Goal: Communication & Community: Share content

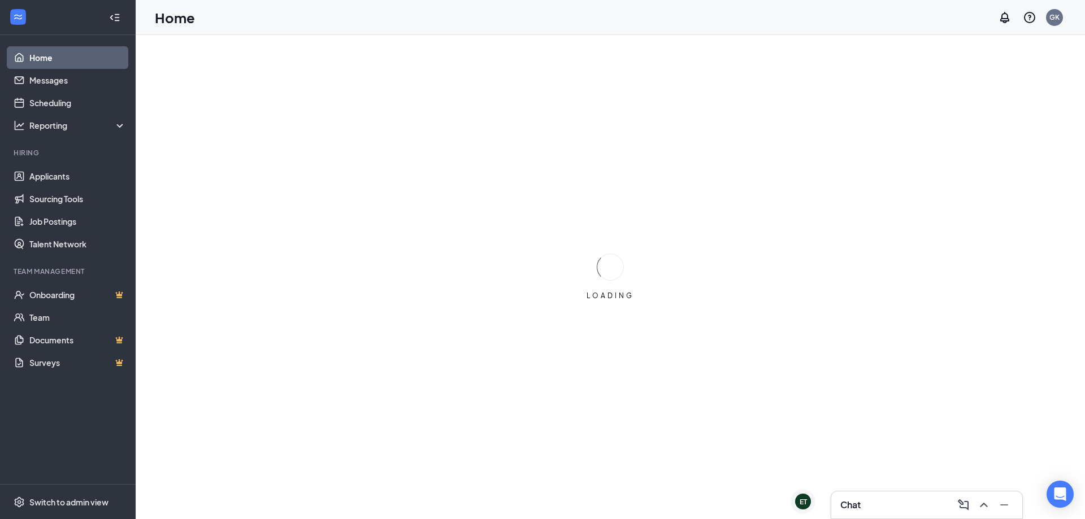
click at [923, 502] on div "Chat" at bounding box center [926, 505] width 173 height 18
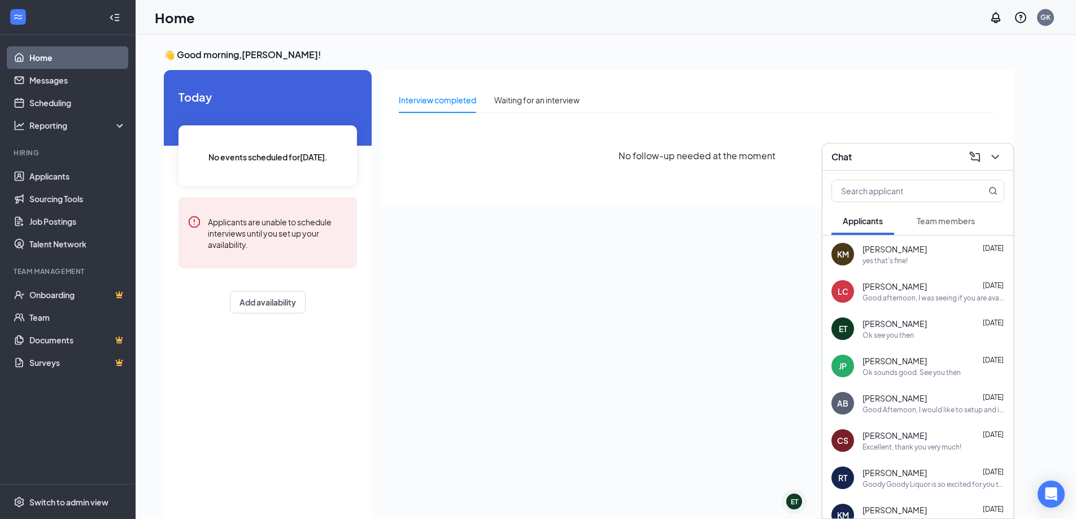
click at [921, 328] on div "edson trujano Aug 25" at bounding box center [934, 323] width 142 height 11
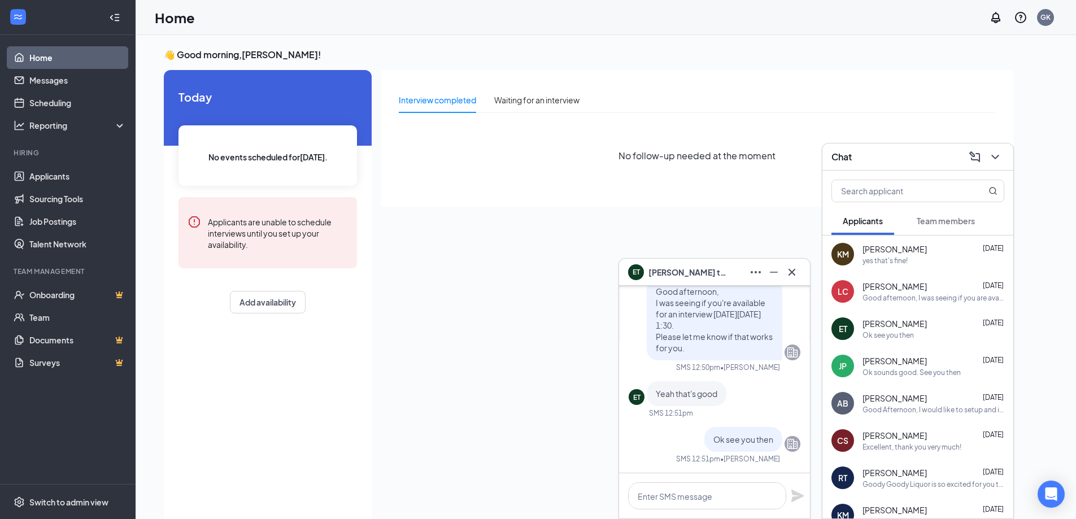
scroll to position [146, 0]
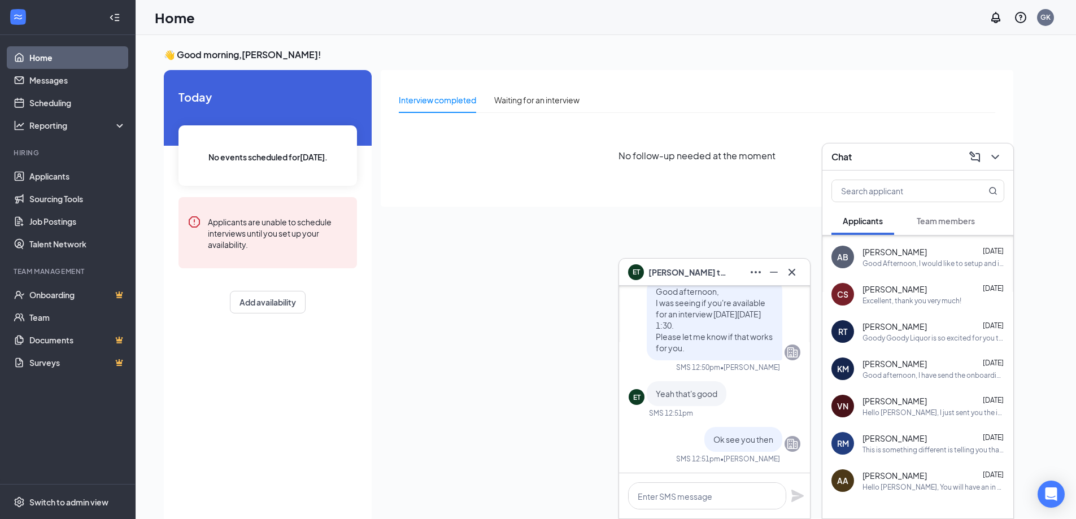
click at [570, 211] on div "Interview completed Waiting for an interview No follow-up needed at the moment" at bounding box center [697, 293] width 633 height 447
click at [37, 181] on link "Applicants" at bounding box center [77, 176] width 97 height 23
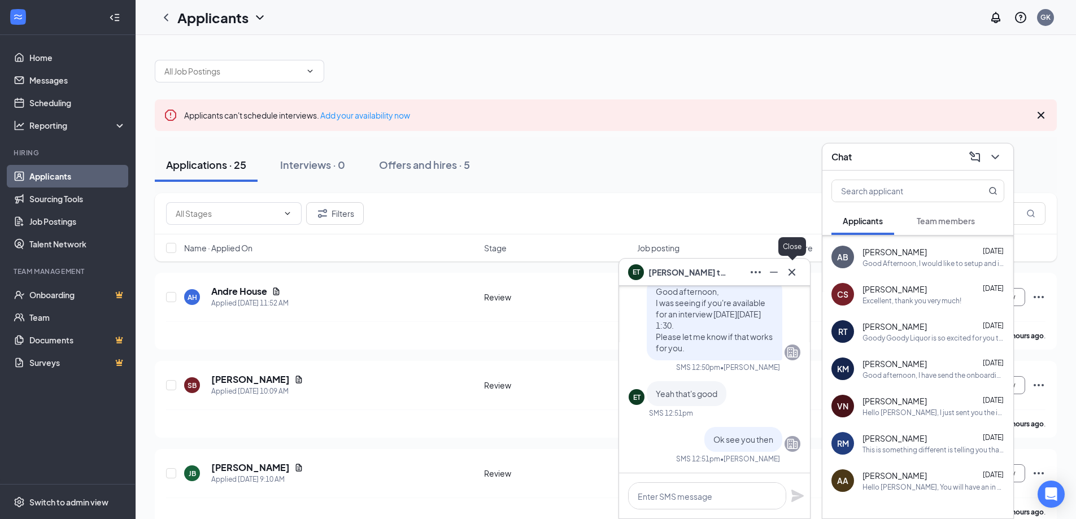
click at [793, 271] on icon "Cross" at bounding box center [792, 271] width 7 height 7
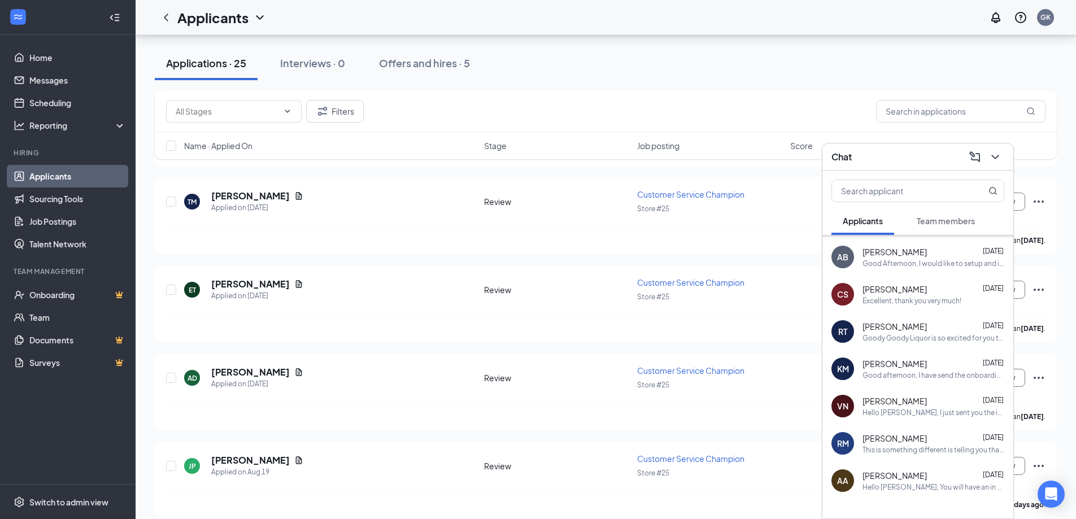
scroll to position [734, 0]
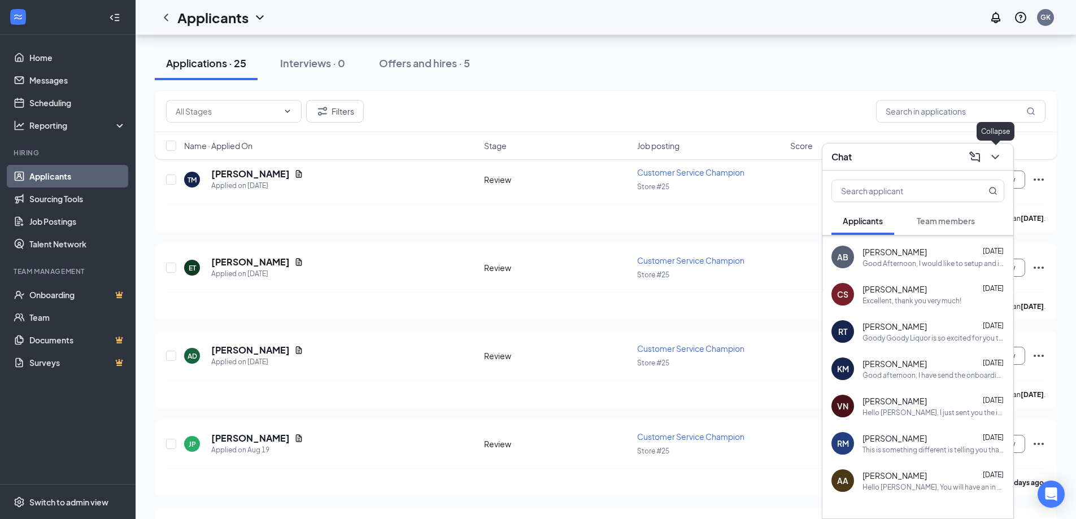
click at [1005, 157] on div "Chat" at bounding box center [918, 157] width 191 height 27
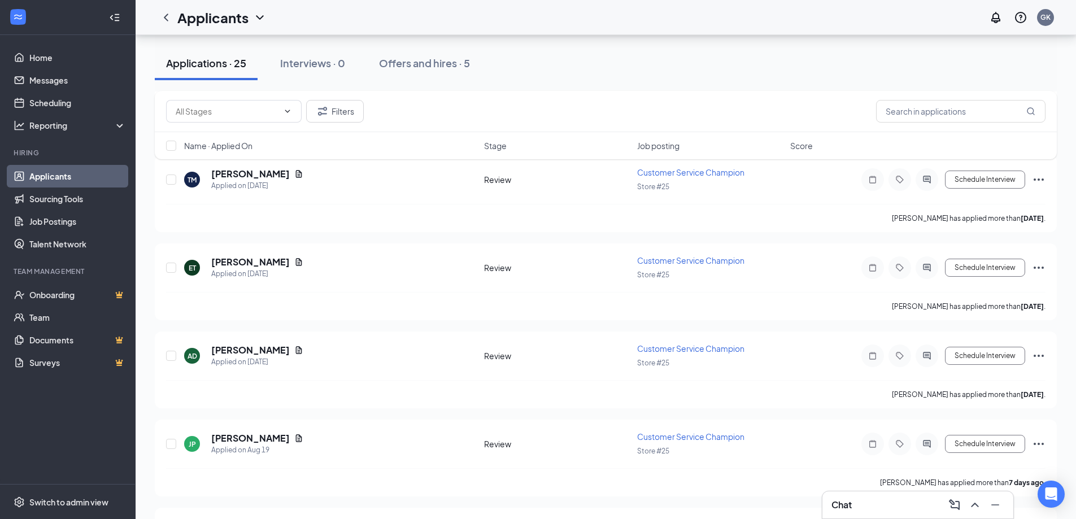
scroll to position [0, 0]
click at [851, 511] on h3 "Chat" at bounding box center [842, 505] width 20 height 12
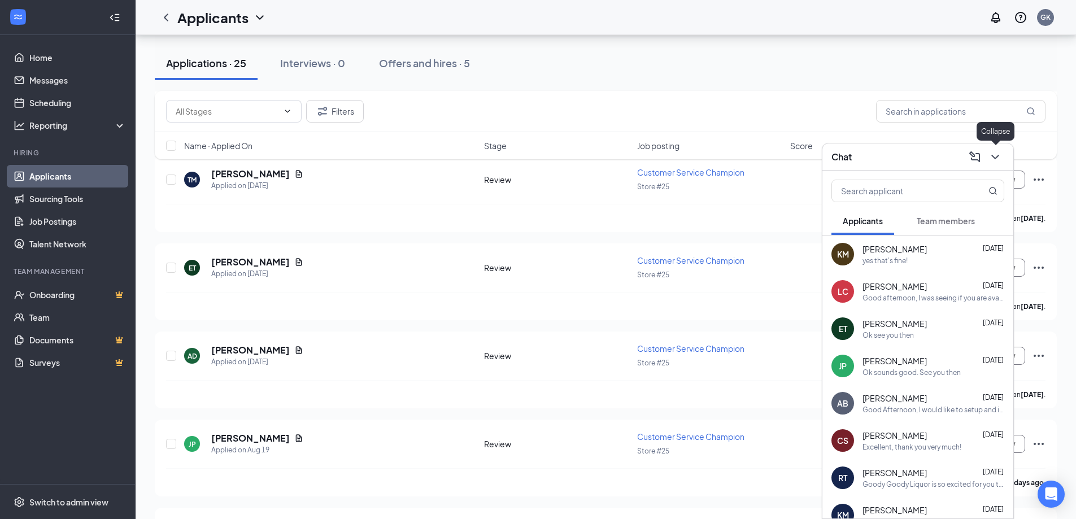
click at [1001, 160] on icon "ChevronDown" at bounding box center [996, 157] width 14 height 14
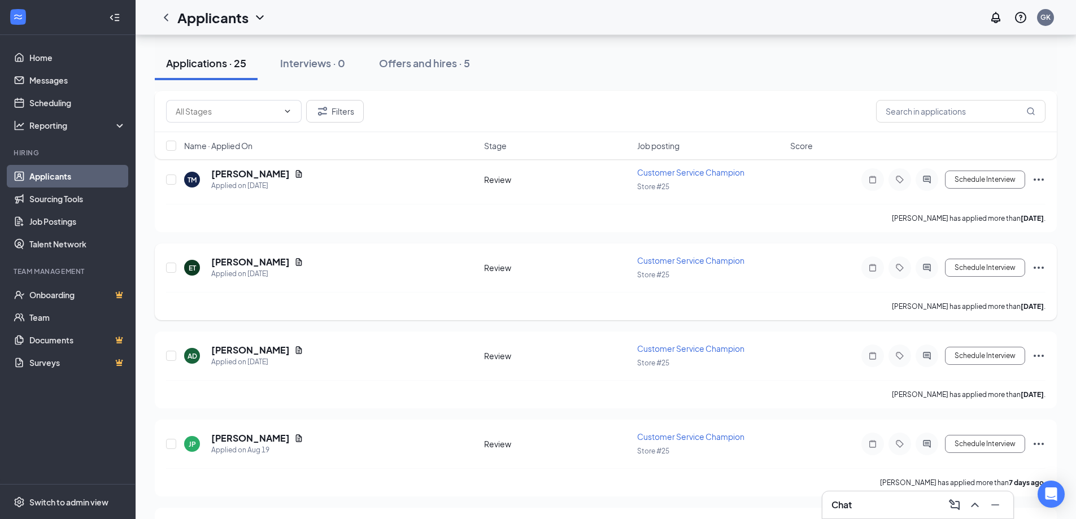
click at [1041, 265] on icon "Ellipses" at bounding box center [1039, 268] width 14 height 14
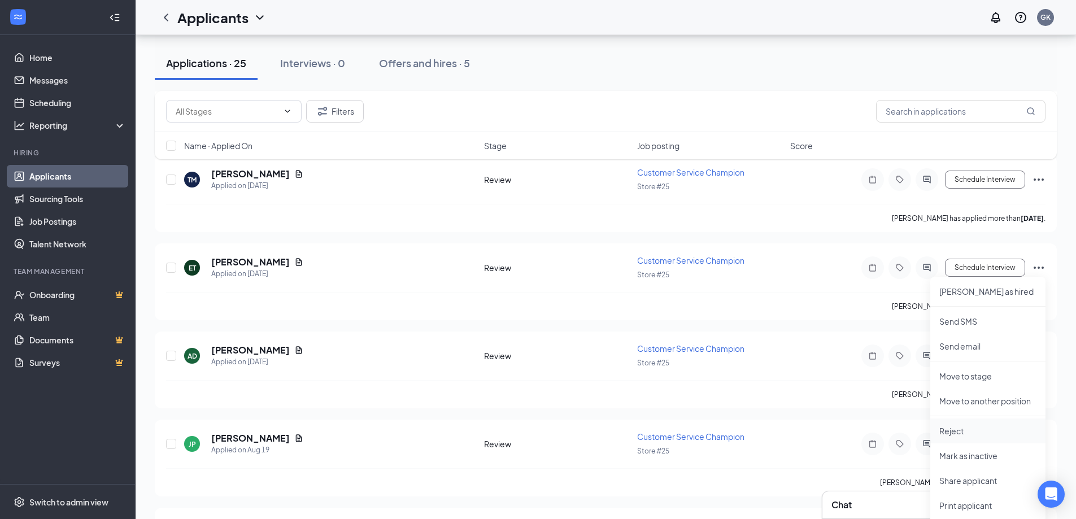
click at [976, 429] on p "Reject" at bounding box center [988, 430] width 97 height 11
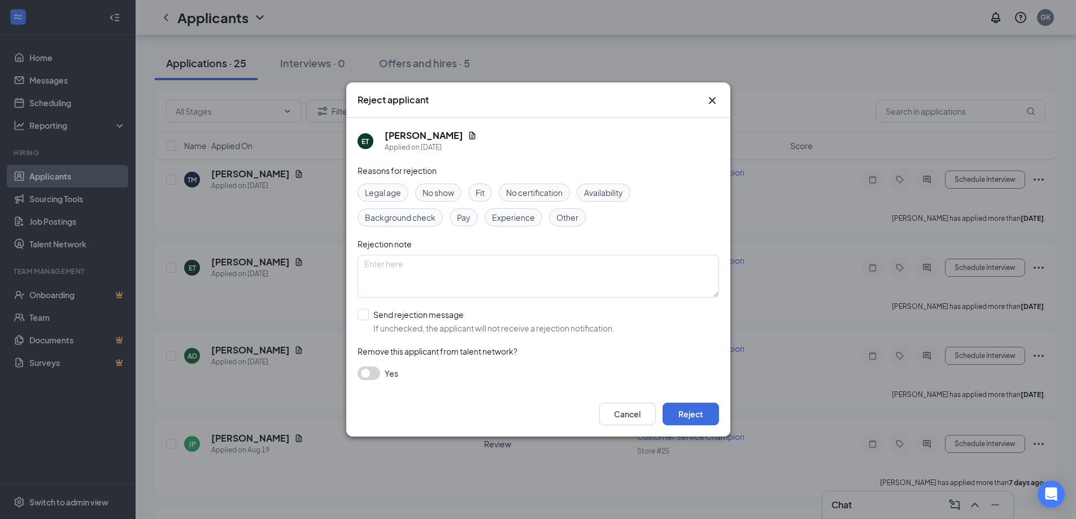
click at [364, 380] on div "Reasons for rejection Legal age No show Fit No certification Availability Backg…" at bounding box center [539, 277] width 362 height 227
click at [366, 373] on button "button" at bounding box center [369, 374] width 23 height 14
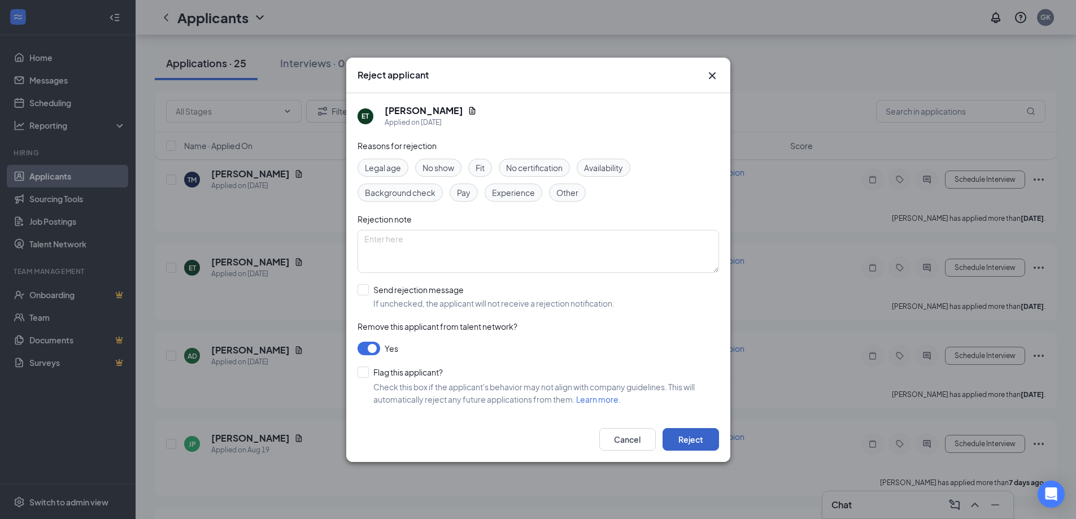
click at [690, 439] on button "Reject" at bounding box center [691, 439] width 56 height 23
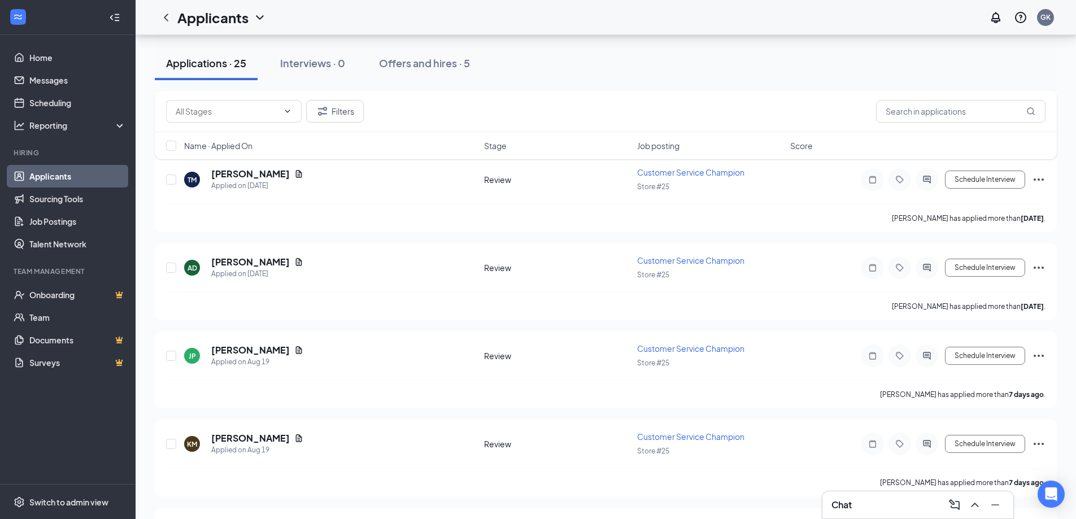
click at [918, 5] on div "Applicants GK" at bounding box center [606, 17] width 941 height 35
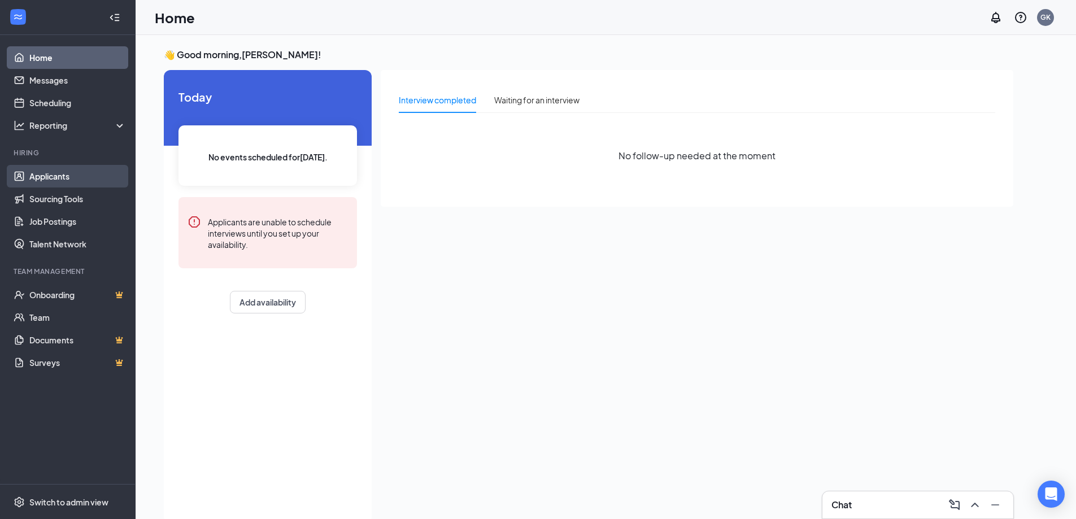
click at [64, 177] on link "Applicants" at bounding box center [77, 176] width 97 height 23
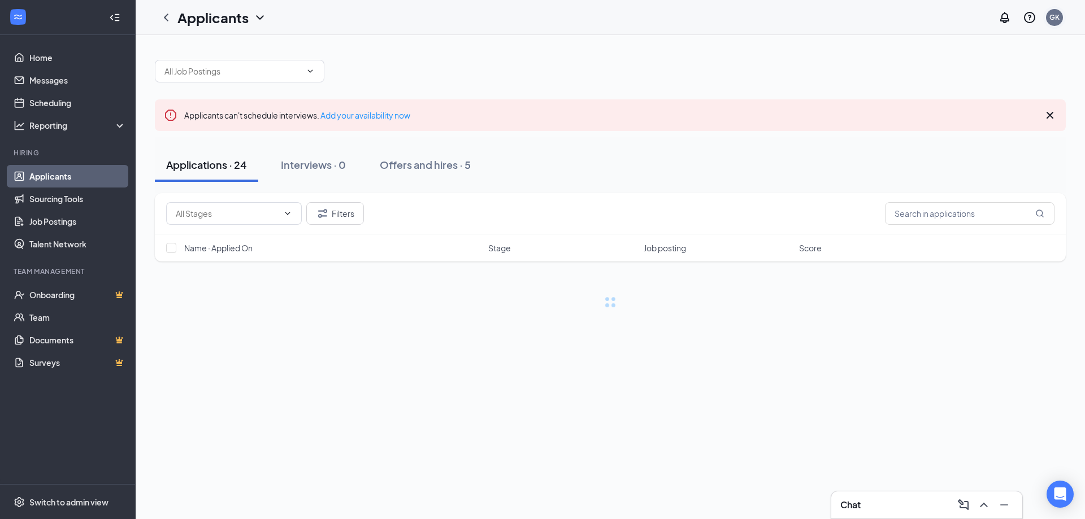
click at [1054, 22] on div "GK" at bounding box center [1054, 17] width 23 height 23
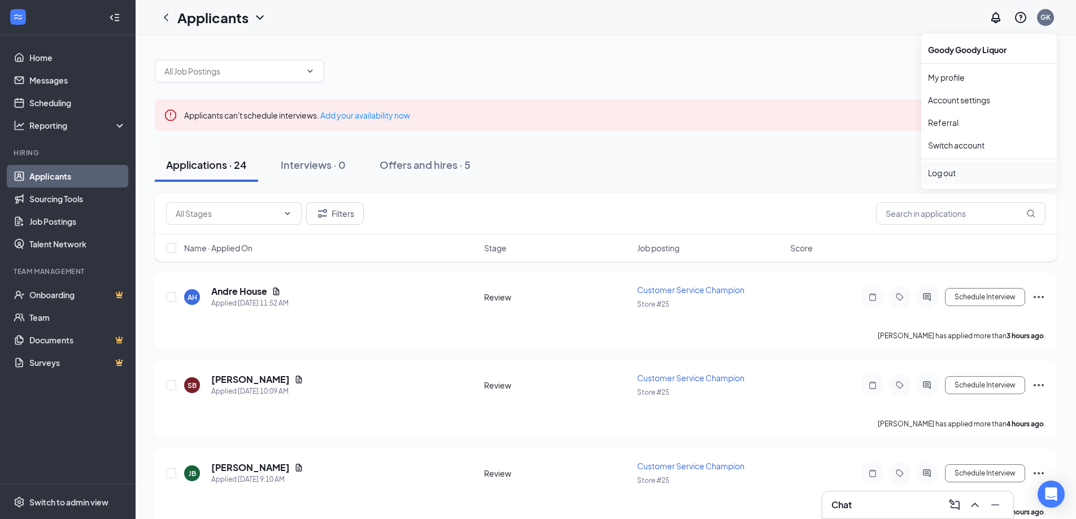
click at [959, 173] on div "Log out" at bounding box center [989, 172] width 122 height 11
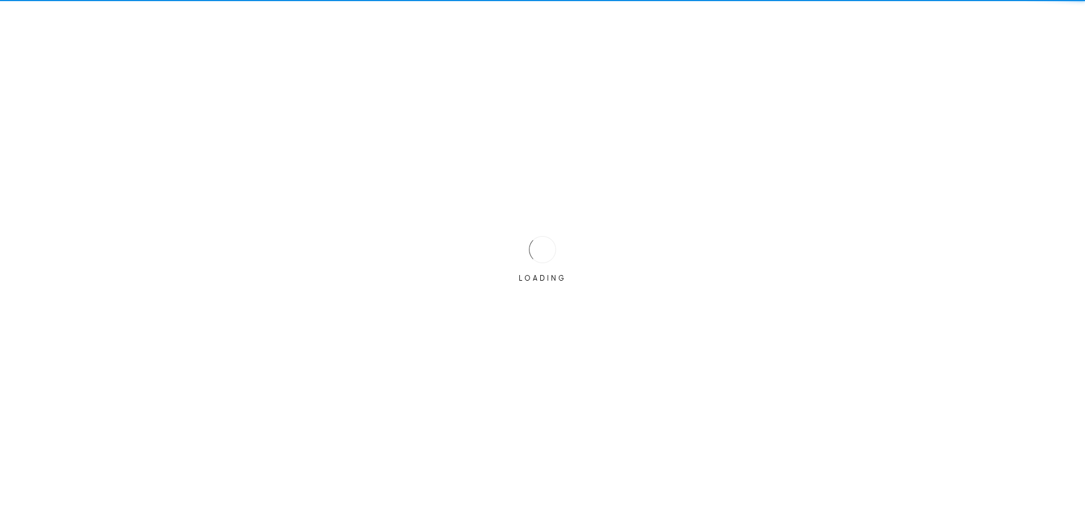
click at [1057, 21] on div "LOADING" at bounding box center [542, 259] width 1085 height 519
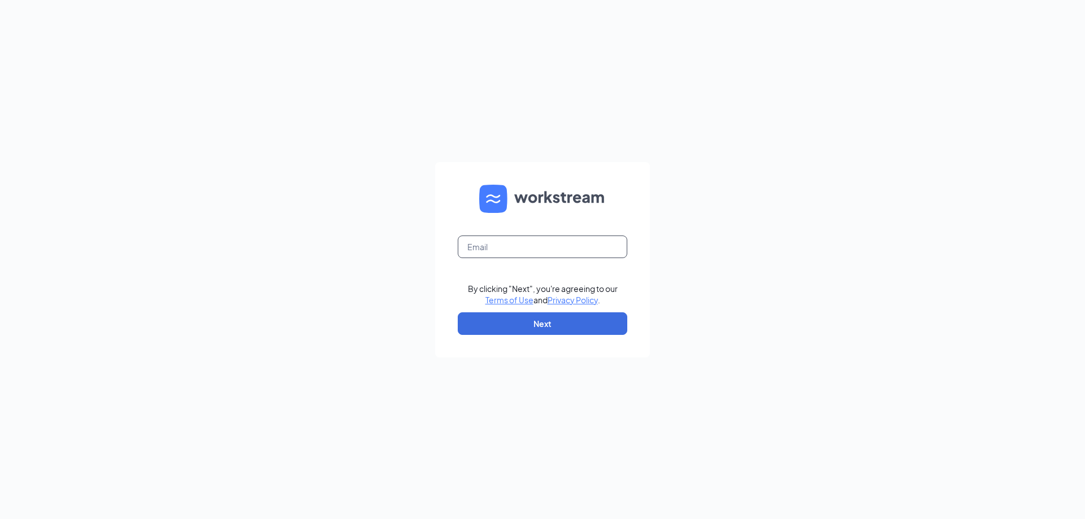
drag, startPoint x: 551, startPoint y: 251, endPoint x: 550, endPoint y: 237, distance: 14.2
click at [552, 249] on input "text" at bounding box center [542, 247] width 169 height 23
type input "Grantkroner@gmail.com"
click at [560, 328] on button "Next" at bounding box center [542, 323] width 169 height 23
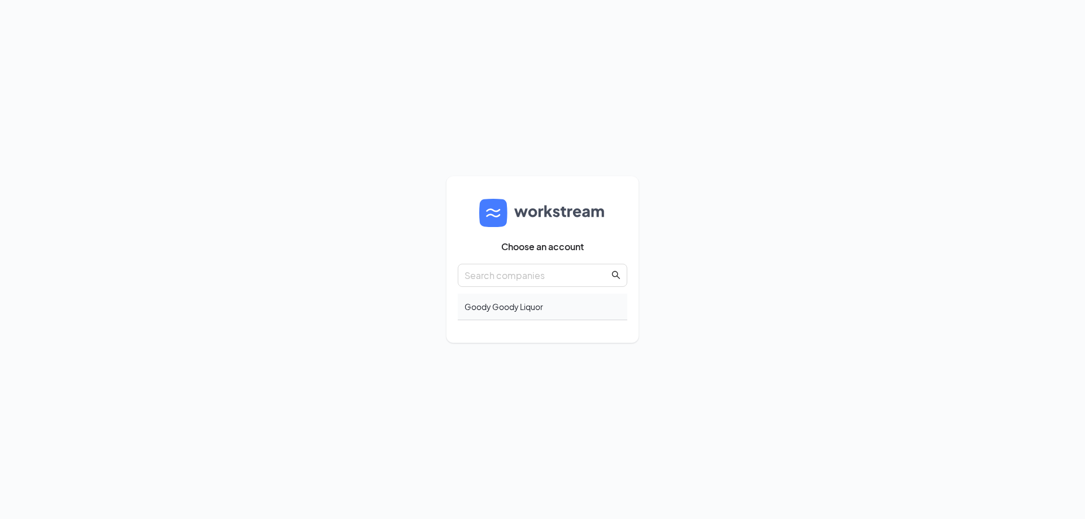
click at [479, 307] on div "Goody Goody Liquor" at bounding box center [542, 307] width 169 height 27
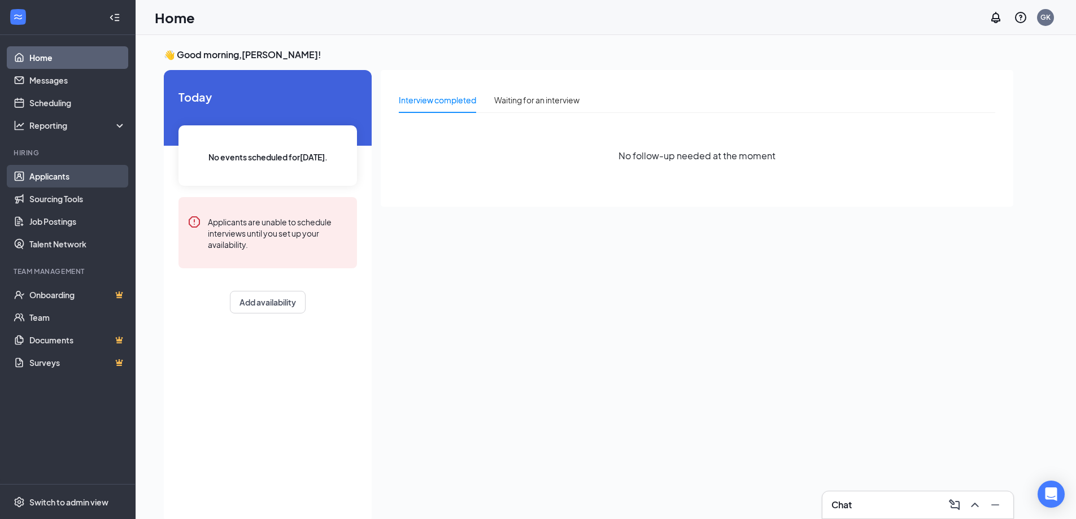
click at [53, 176] on link "Applicants" at bounding box center [77, 176] width 97 height 23
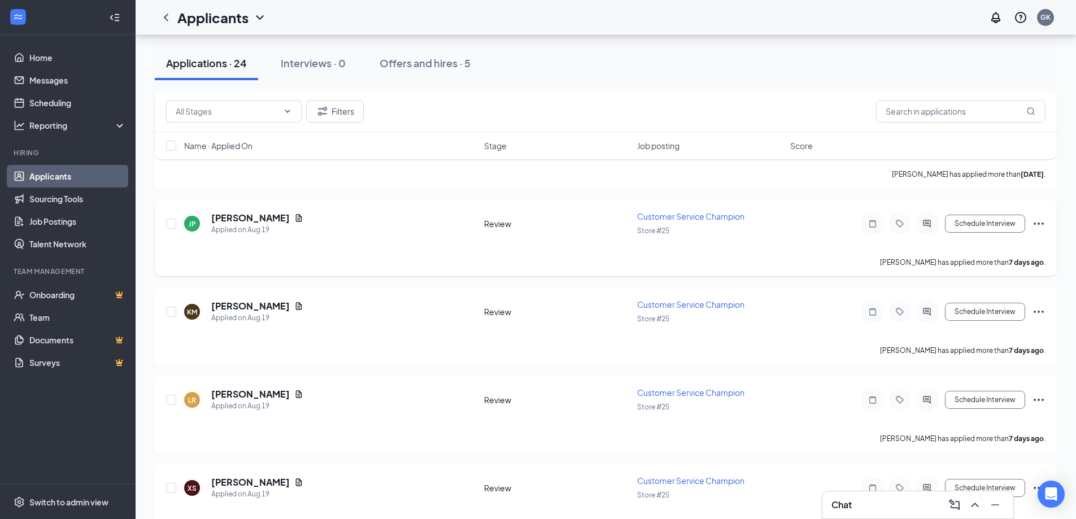
scroll to position [960, 0]
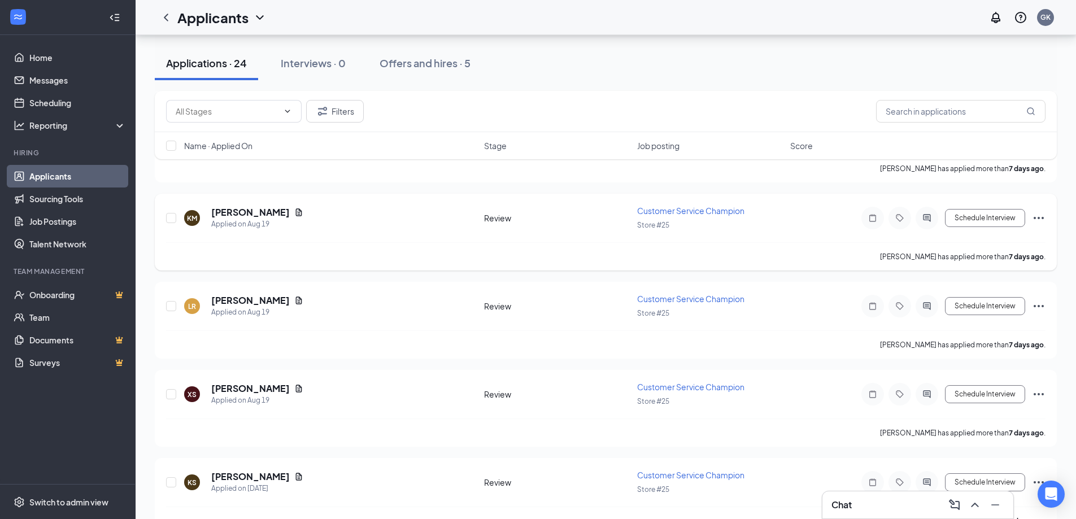
click at [1036, 217] on icon "Ellipses" at bounding box center [1039, 218] width 14 height 14
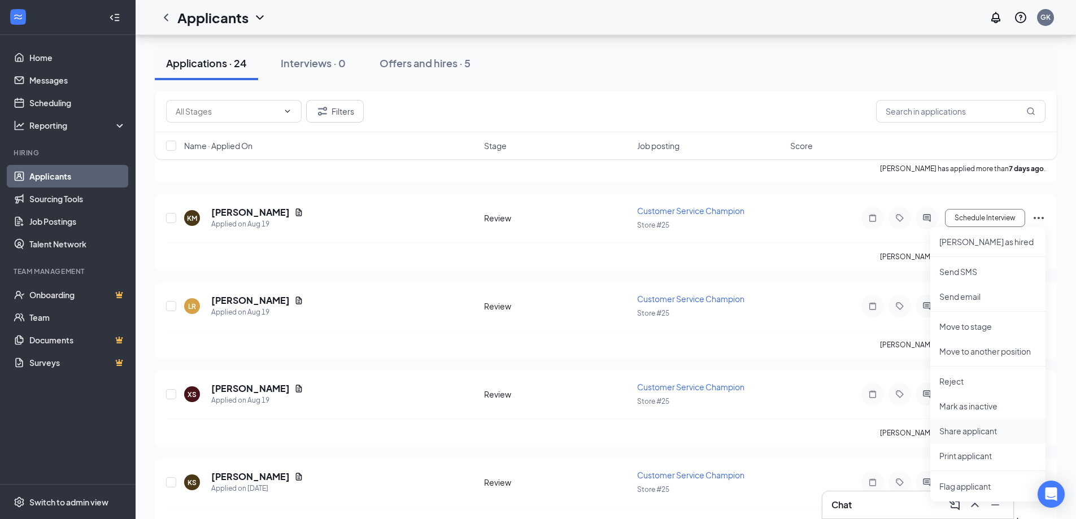
click at [983, 431] on p "Share applicant" at bounding box center [988, 430] width 97 height 11
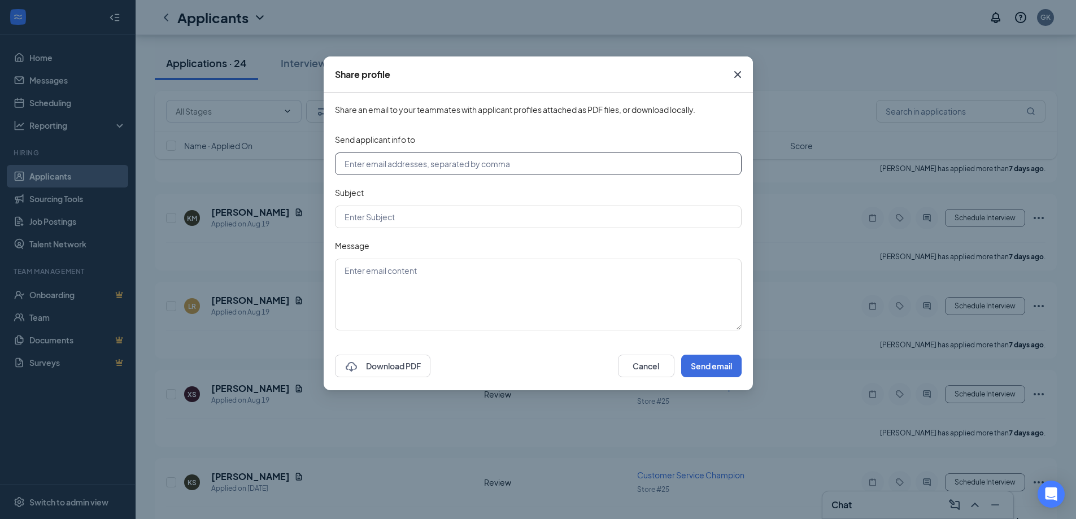
click at [462, 160] on input "text" at bounding box center [538, 164] width 407 height 23
type input "mclemmons@goodygoody.com"
click at [436, 219] on input "text" at bounding box center [538, 217] width 407 height 23
type input "new hire"
click at [398, 278] on textarea at bounding box center [538, 295] width 407 height 72
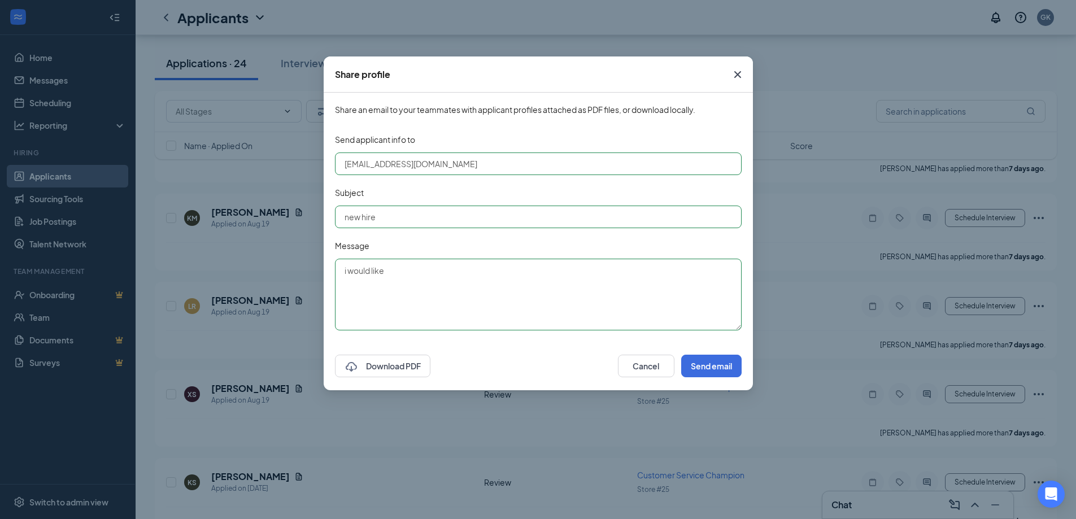
click at [348, 273] on textarea "i would like" at bounding box center [538, 295] width 407 height 72
click at [397, 276] on textarea "I would like" at bounding box center [538, 295] width 407 height 72
type textarea "I would like to move forward in the hiring process with Kenzie Murray"
click at [724, 371] on button "Send email" at bounding box center [711, 366] width 60 height 23
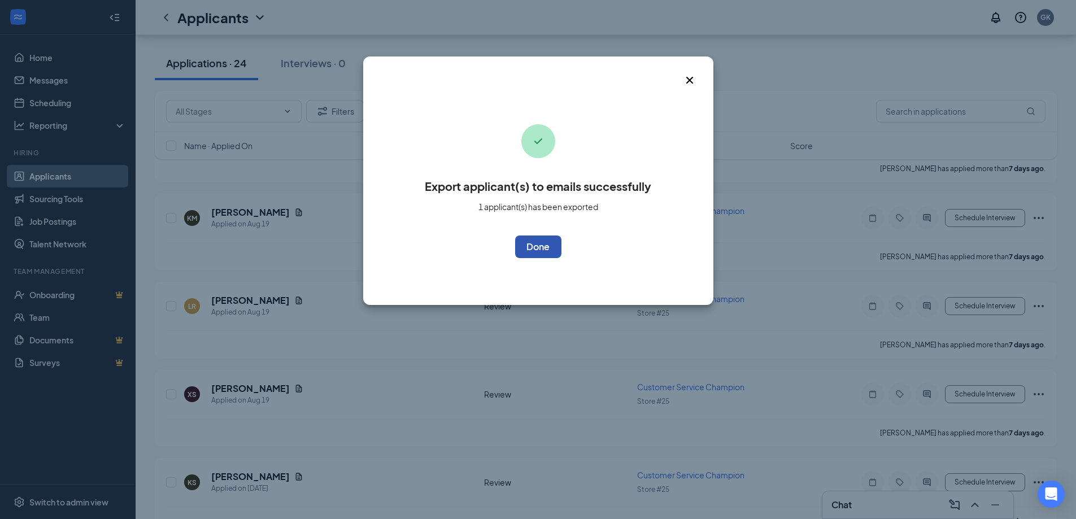
click at [547, 253] on button "OK" at bounding box center [538, 247] width 46 height 23
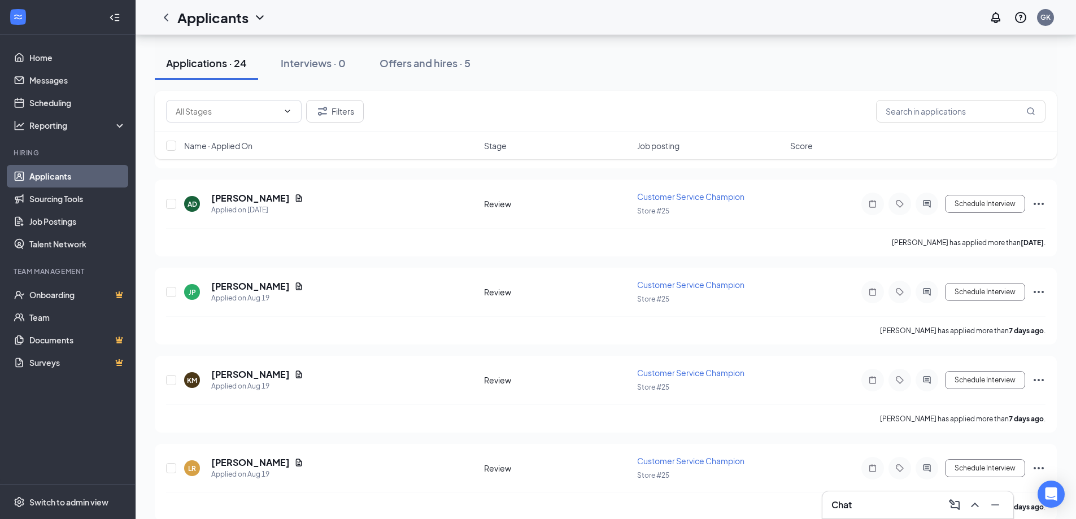
scroll to position [798, 0]
click at [1045, 291] on icon "Ellipses" at bounding box center [1039, 293] width 14 height 14
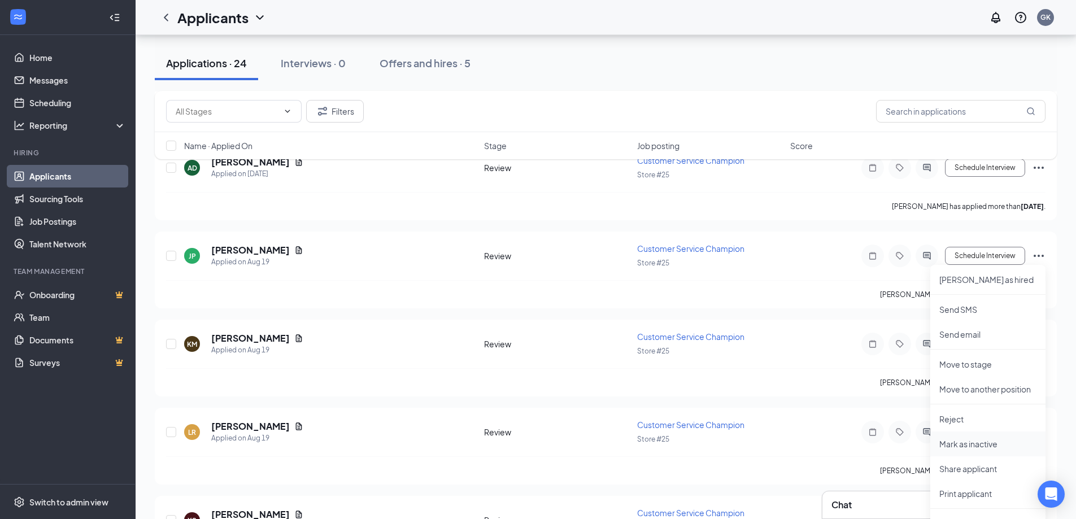
scroll to position [854, 0]
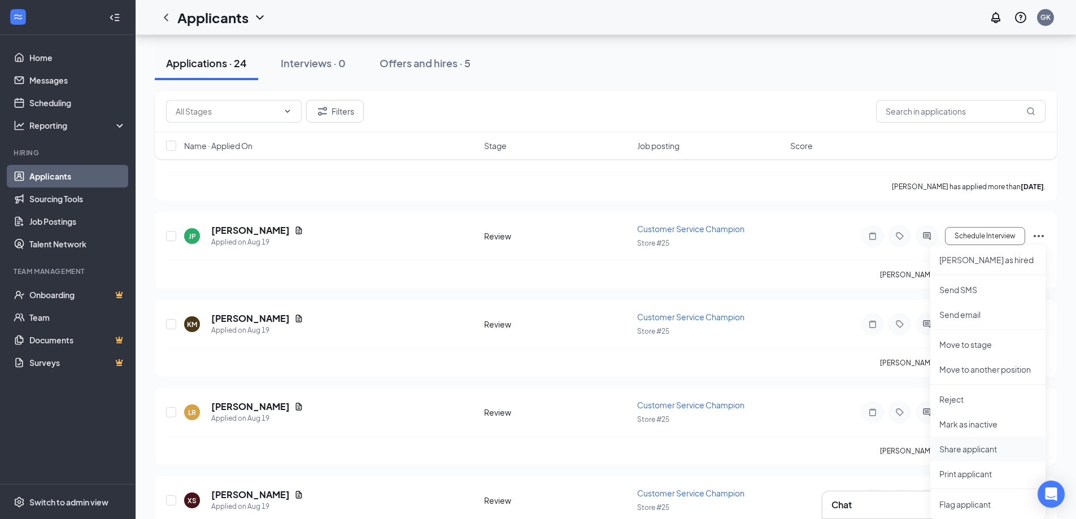
click at [982, 450] on p "Share applicant" at bounding box center [988, 449] width 97 height 11
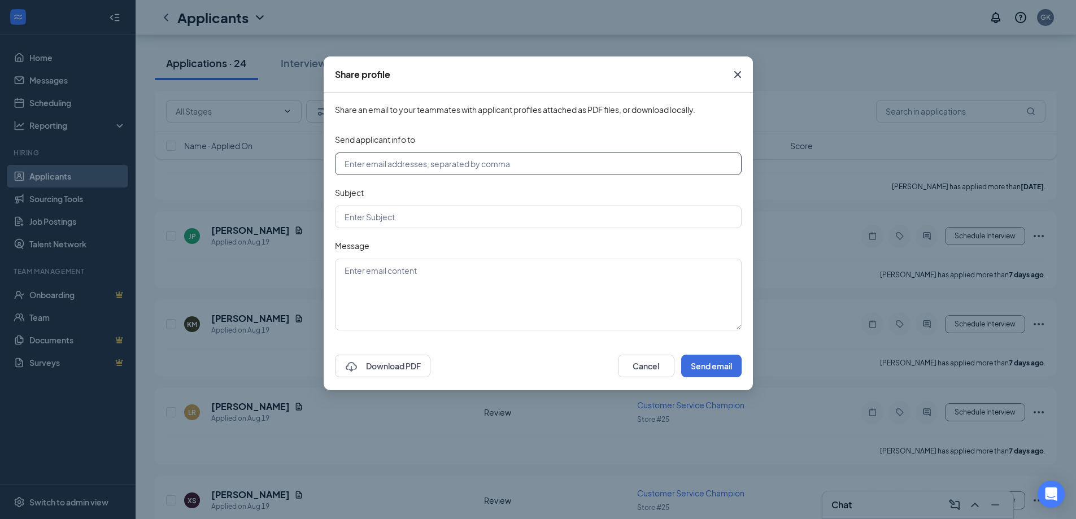
click at [401, 167] on input "text" at bounding box center [538, 164] width 407 height 23
type input "mclemmons@goodygoody.com"
click at [407, 214] on input "text" at bounding box center [538, 217] width 407 height 23
type input "new hire"
click at [397, 276] on textarea at bounding box center [538, 295] width 407 height 72
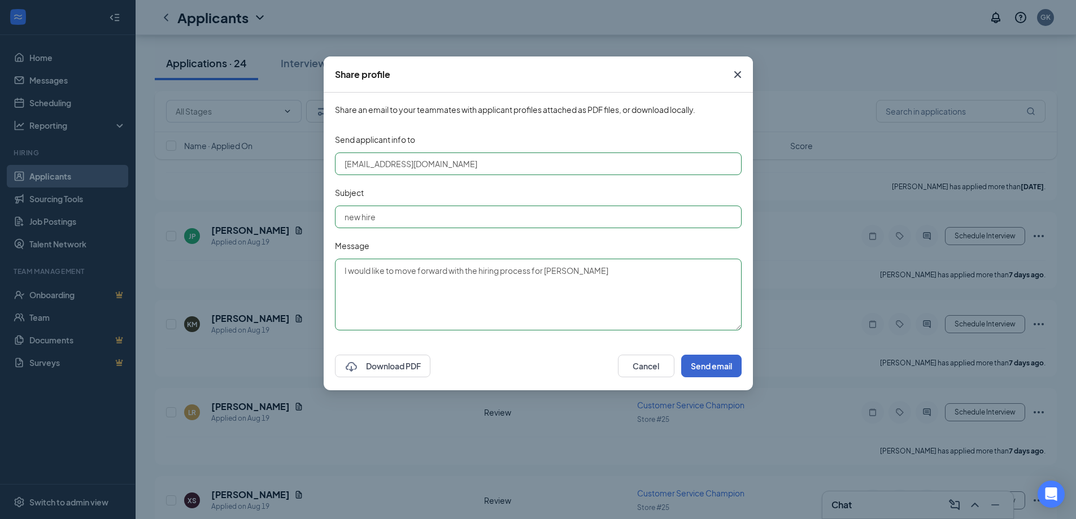
type textarea "I would like to move forward with the hiring process for Jackson Porter"
click at [713, 369] on button "Send email" at bounding box center [711, 366] width 60 height 23
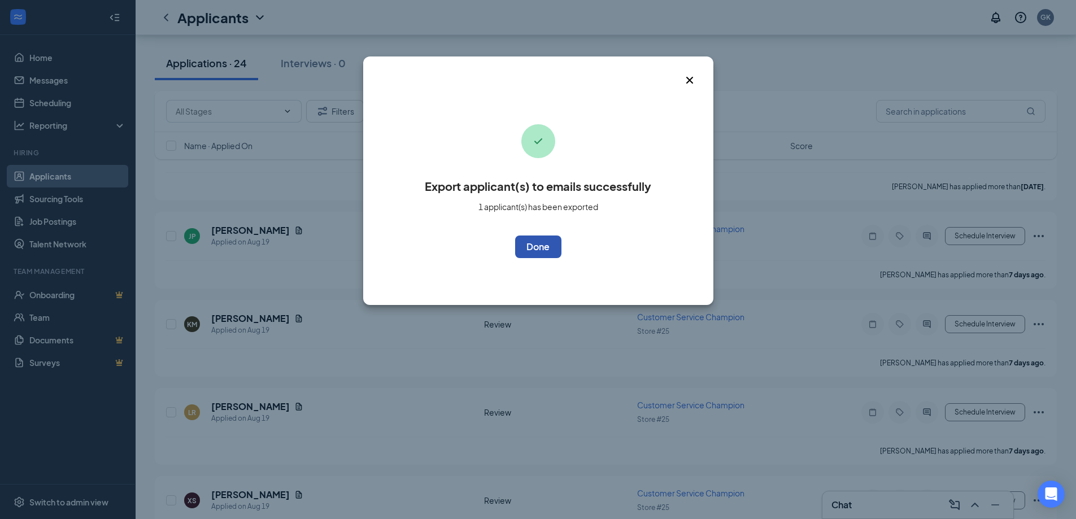
click at [553, 251] on button "OK" at bounding box center [538, 247] width 46 height 23
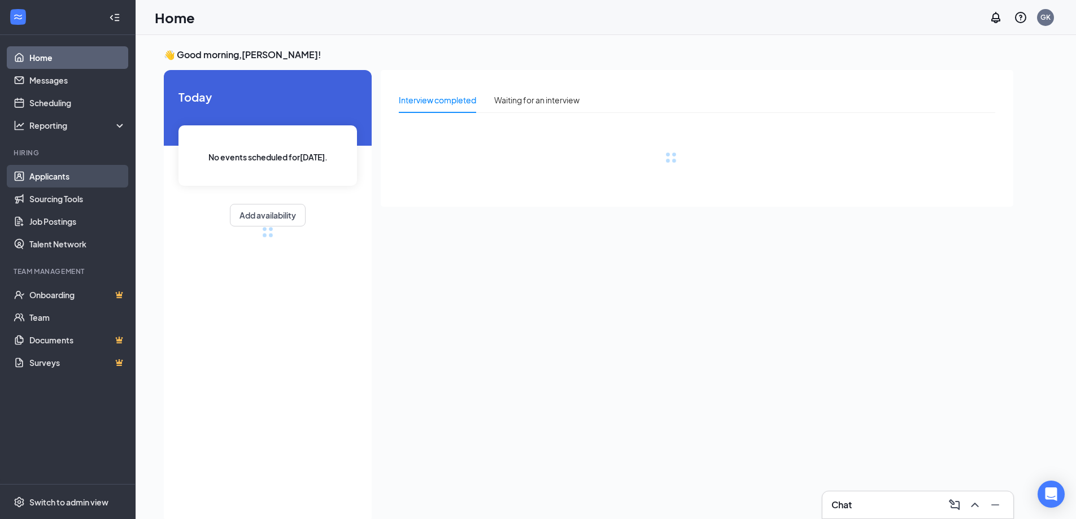
click at [88, 179] on link "Applicants" at bounding box center [77, 176] width 97 height 23
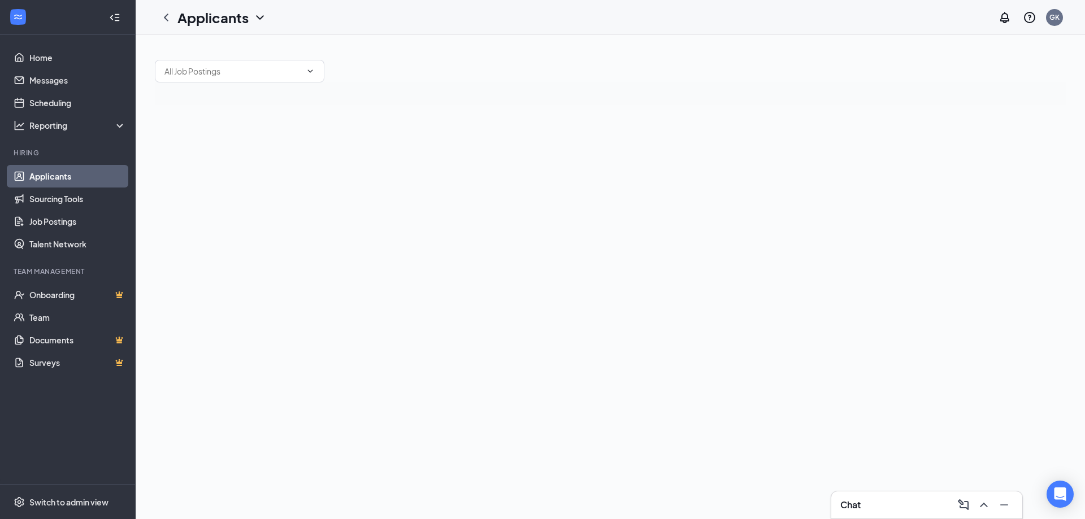
click at [858, 506] on h3 "Chat" at bounding box center [850, 505] width 20 height 12
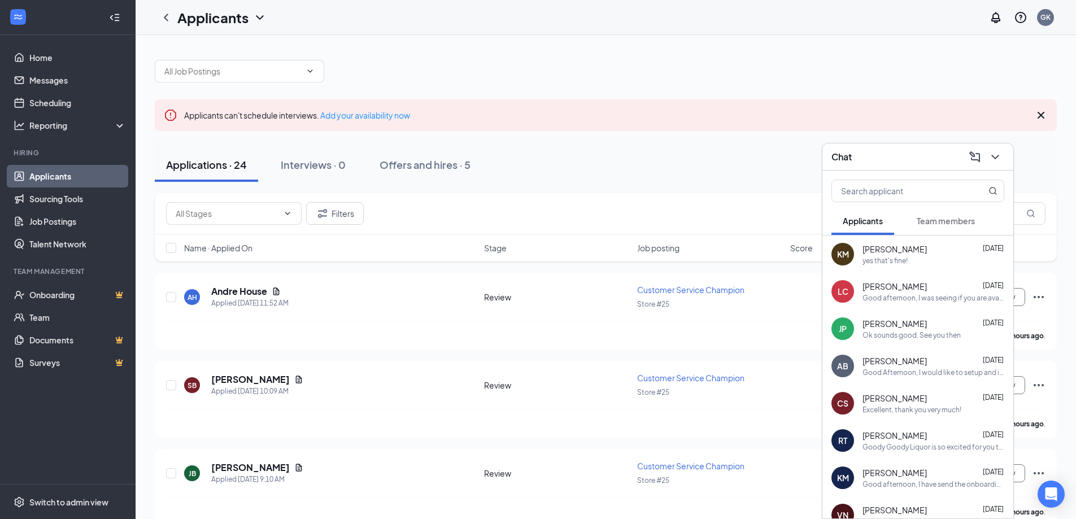
click at [772, 116] on div "Applicants can't schedule interviews. Add your availability now" at bounding box center [606, 115] width 902 height 32
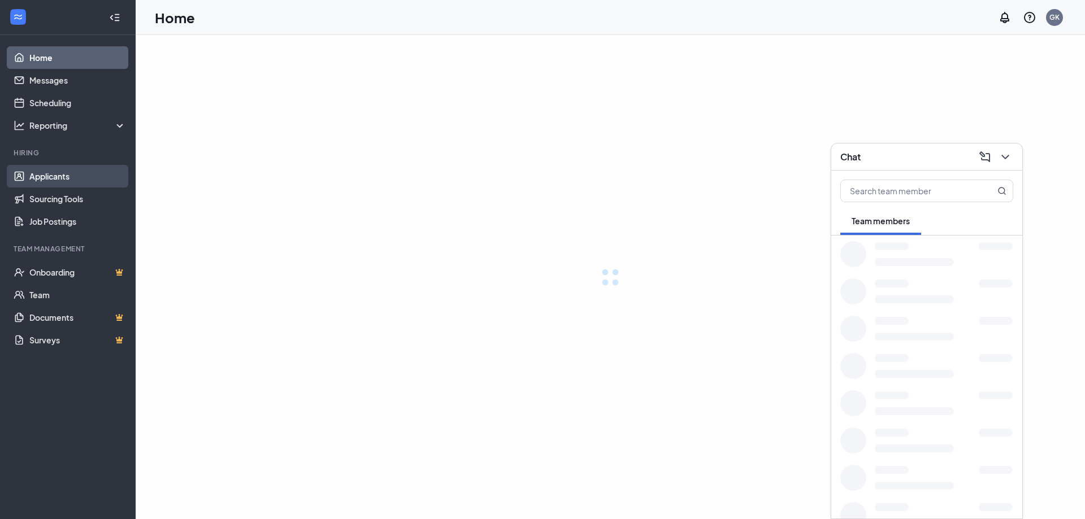
click at [47, 175] on link "Applicants" at bounding box center [77, 176] width 97 height 23
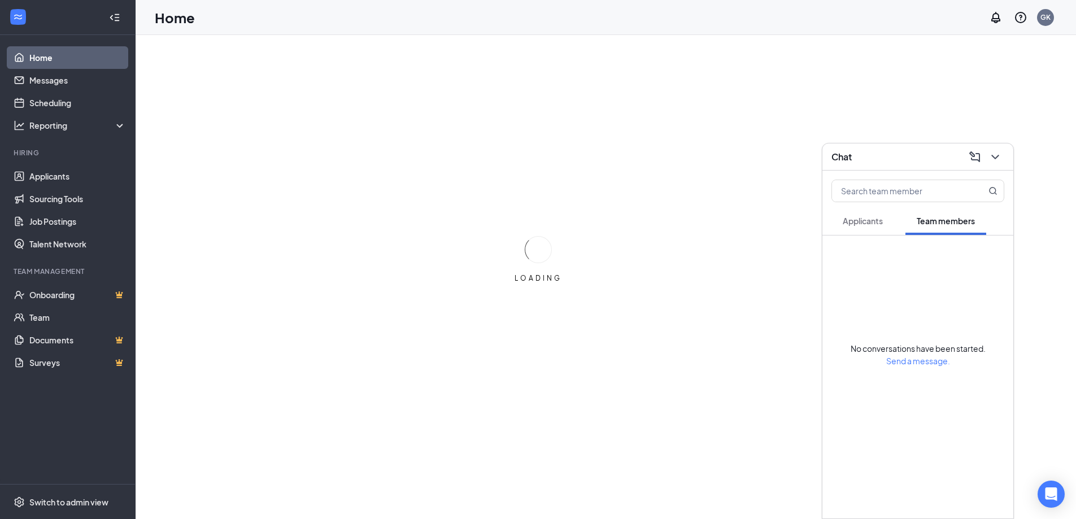
click at [872, 221] on span "Applicants" at bounding box center [863, 221] width 40 height 10
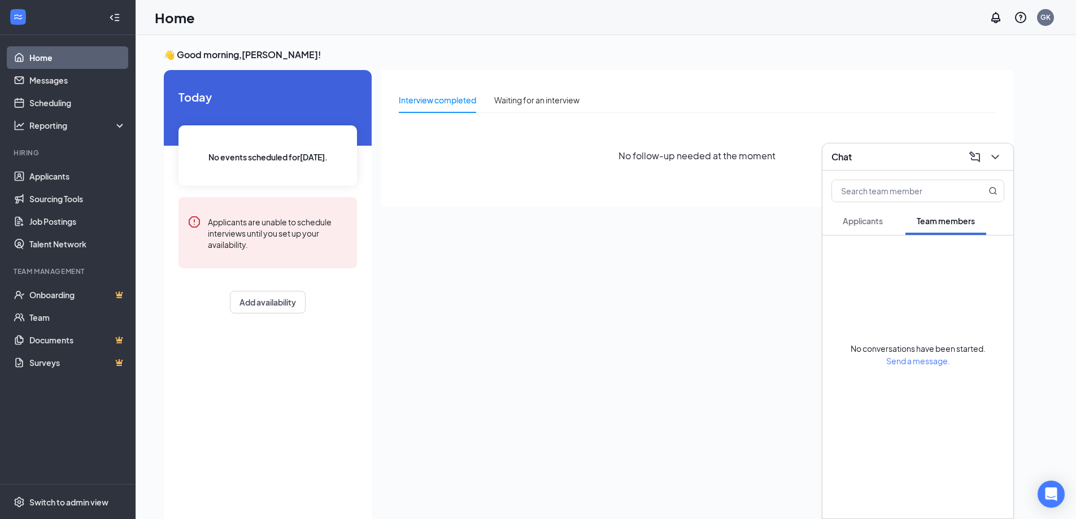
click at [870, 215] on div "Applicants" at bounding box center [863, 220] width 40 height 11
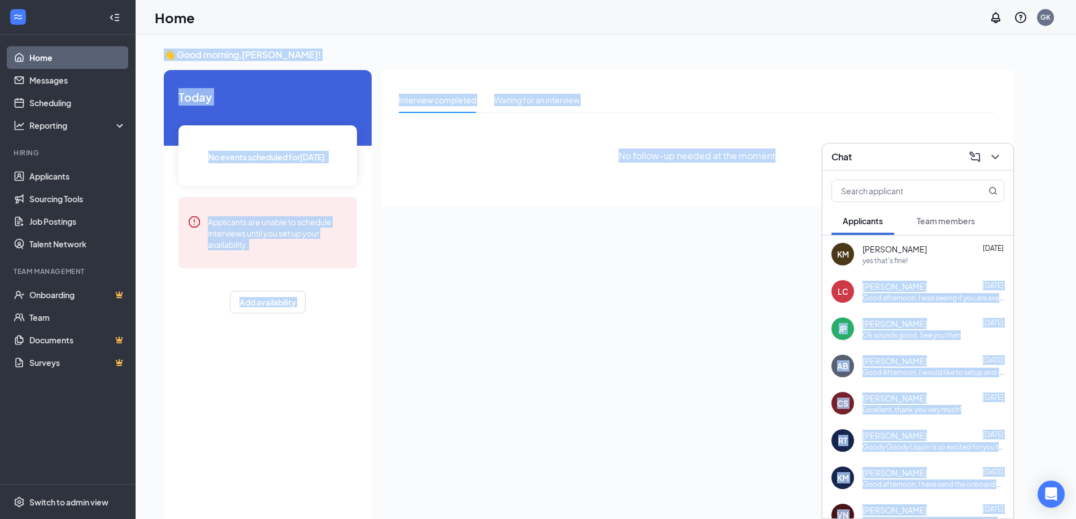
drag, startPoint x: 858, startPoint y: 293, endPoint x: 802, endPoint y: 287, distance: 56.2
click at [802, 287] on div "Chat Applicants Team members KM [PERSON_NAME] [DATE] yes that's fine! LC [PERSO…" at bounding box center [606, 289] width 941 height 508
click at [755, 287] on div "Interview completed Waiting for an interview No follow-up needed at the moment" at bounding box center [697, 293] width 633 height 447
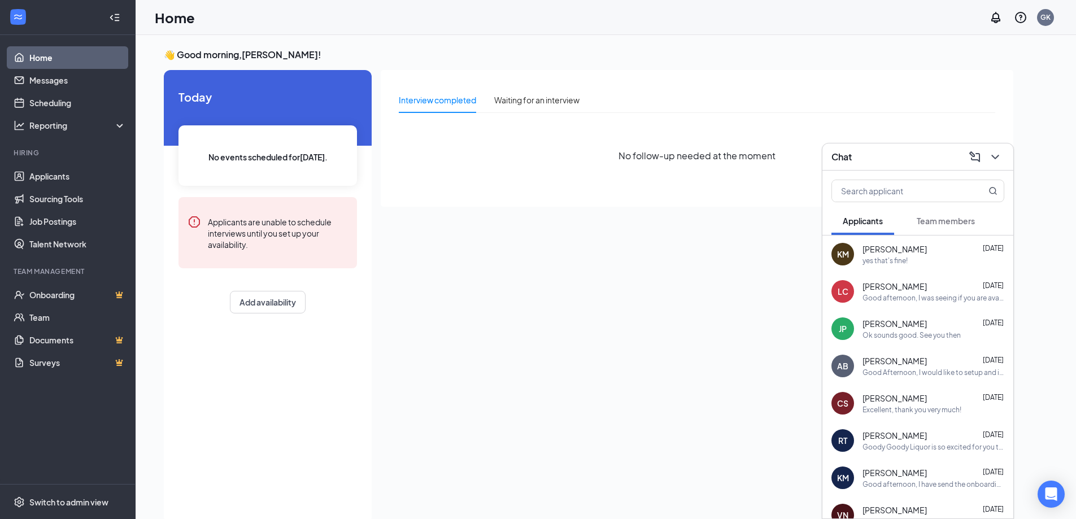
click at [734, 270] on div "Interview completed Waiting for an interview No follow-up needed at the moment" at bounding box center [697, 293] width 633 height 447
